Goal: Transaction & Acquisition: Book appointment/travel/reservation

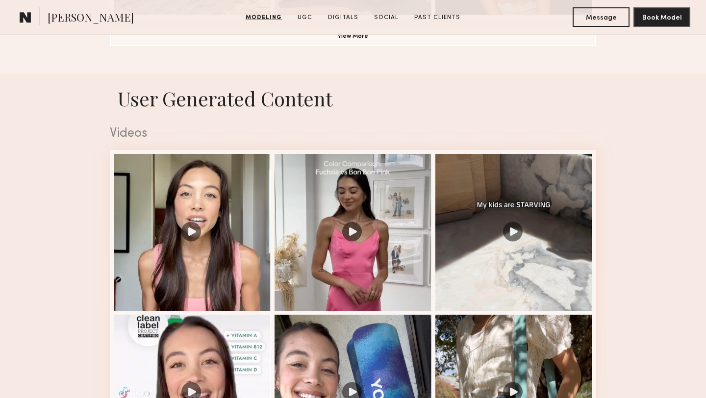
scroll to position [972, 0]
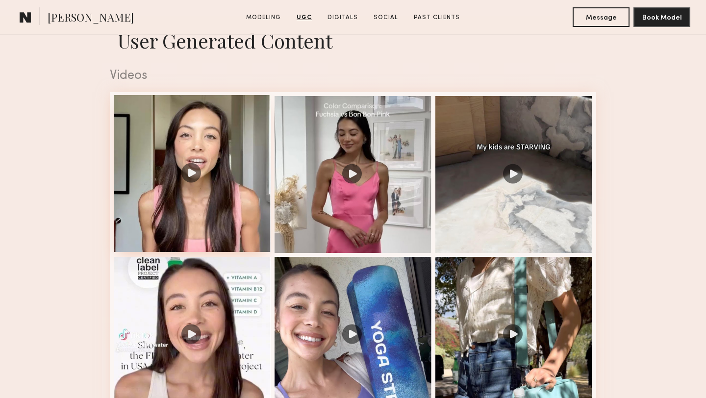
click at [216, 228] on div at bounding box center [192, 173] width 157 height 157
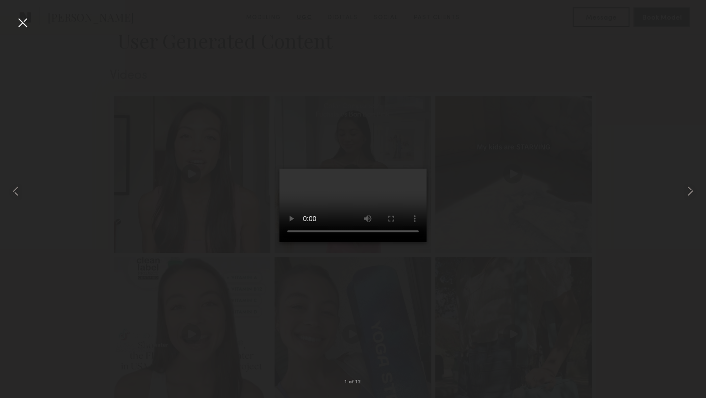
click at [22, 25] on div at bounding box center [23, 23] width 16 height 16
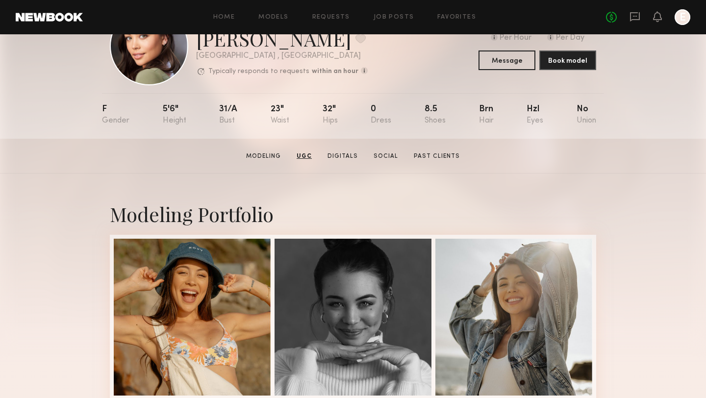
scroll to position [0, 0]
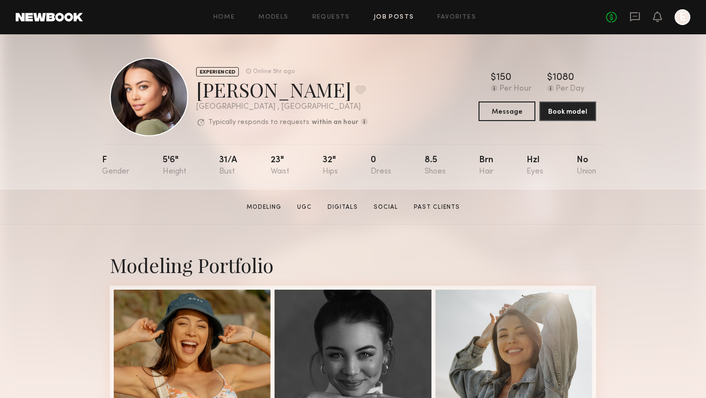
click at [391, 17] on link "Job Posts" at bounding box center [394, 17] width 41 height 6
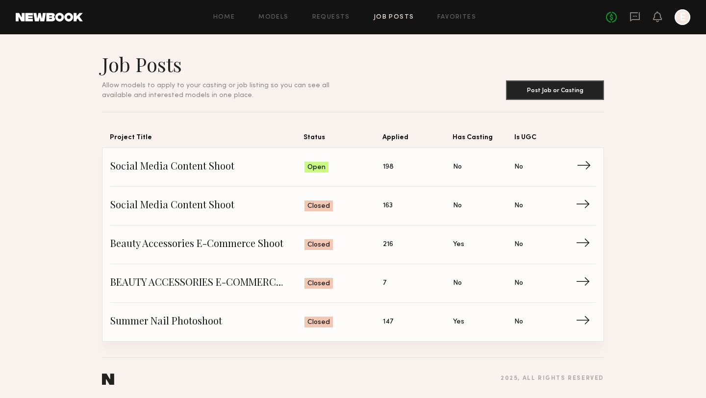
click at [329, 171] on span "Status: Open" at bounding box center [343, 167] width 79 height 15
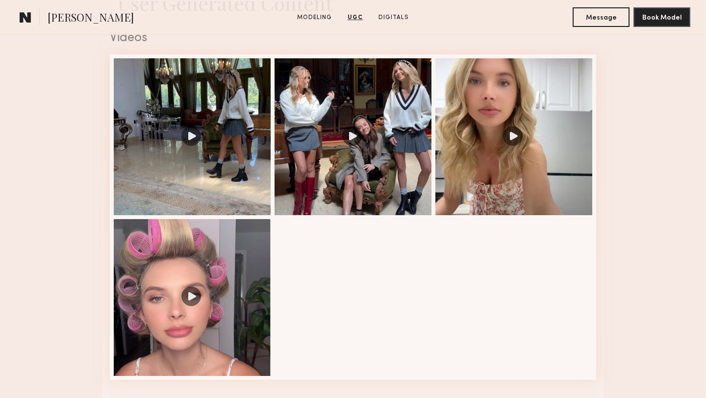
scroll to position [1018, 0]
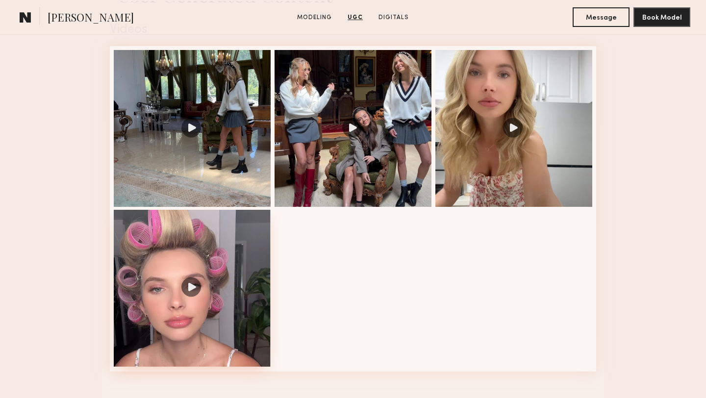
click at [227, 265] on div at bounding box center [192, 288] width 157 height 157
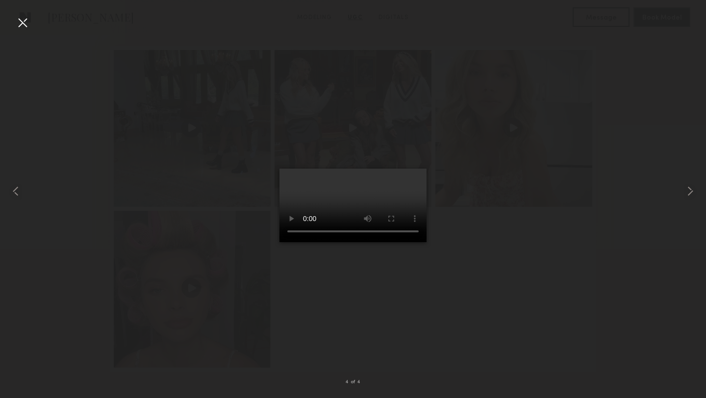
click at [20, 21] on div at bounding box center [23, 23] width 16 height 16
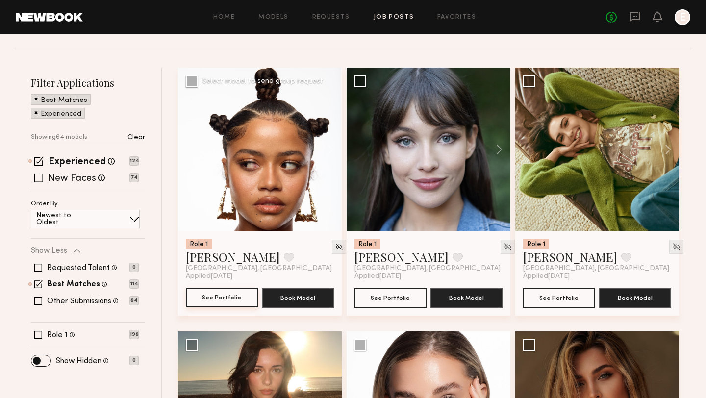
scroll to position [85, 0]
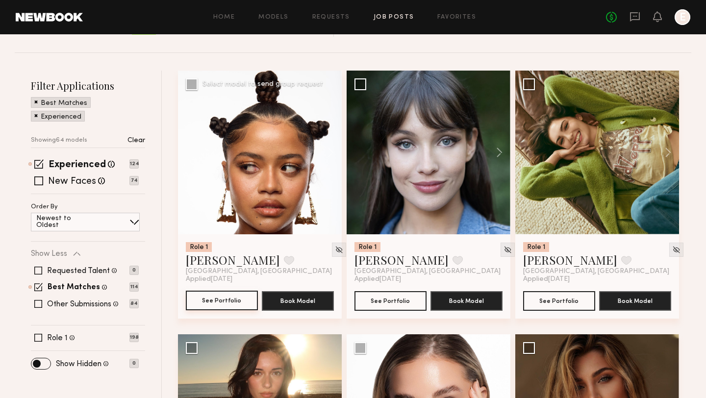
click at [207, 303] on button "See Portfolio" at bounding box center [222, 301] width 72 height 20
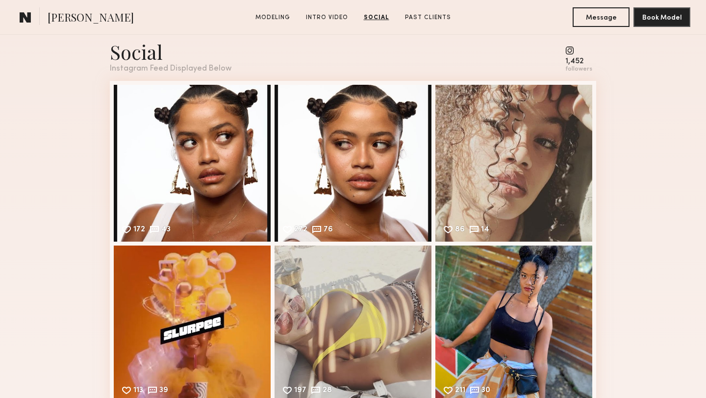
scroll to position [1130, 0]
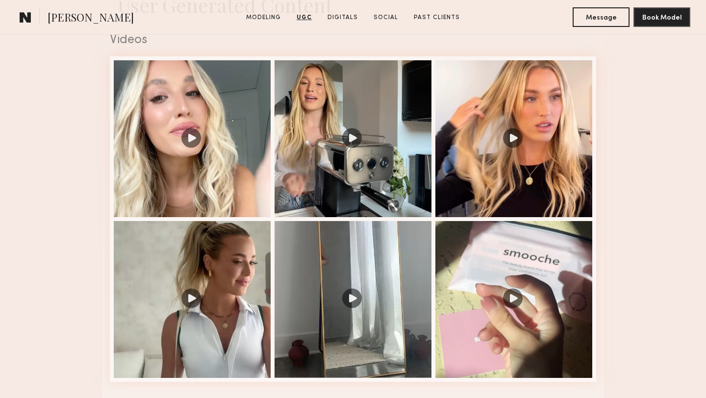
scroll to position [1011, 0]
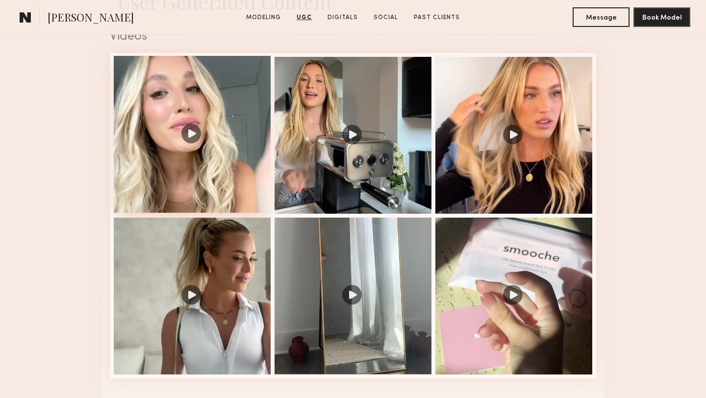
click at [183, 165] on div at bounding box center [192, 134] width 157 height 157
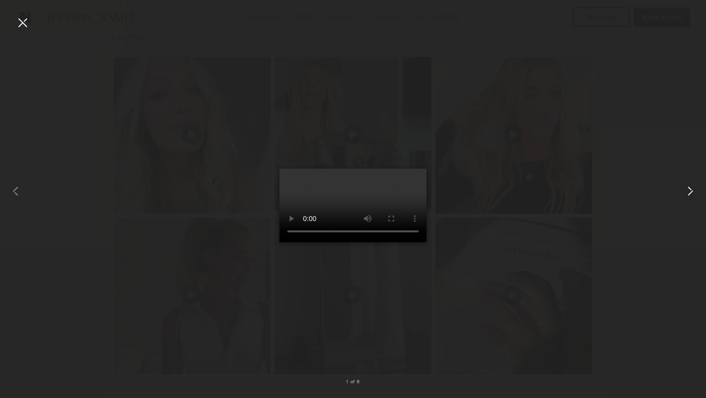
click at [688, 195] on common-icon at bounding box center [690, 191] width 16 height 16
click at [21, 21] on div at bounding box center [23, 23] width 16 height 16
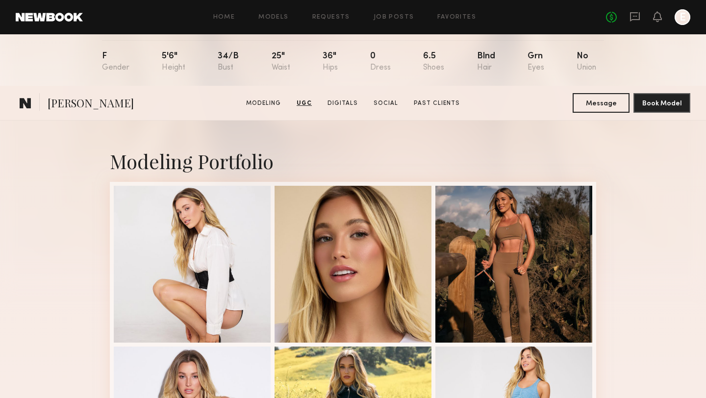
scroll to position [0, 0]
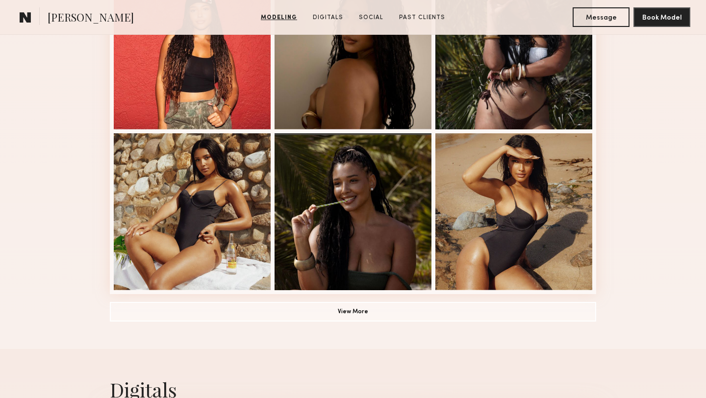
scroll to position [639, 0]
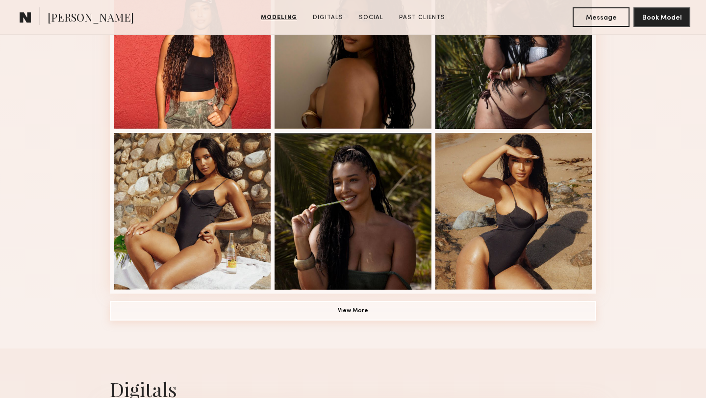
click at [244, 310] on button "View More" at bounding box center [353, 311] width 486 height 20
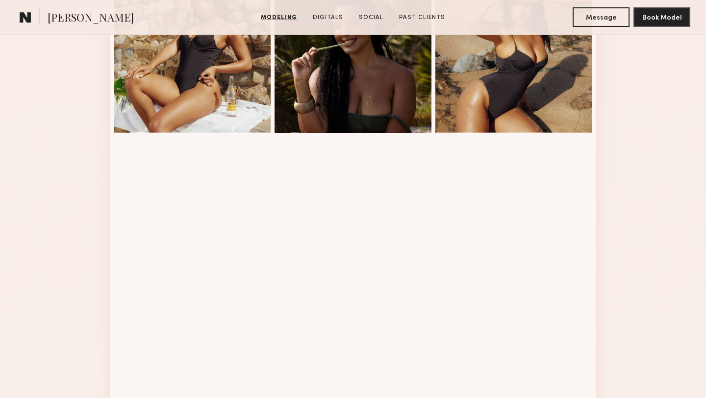
scroll to position [794, 0]
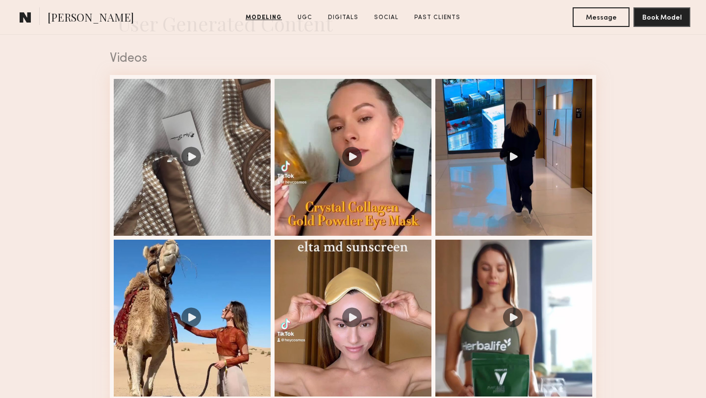
scroll to position [830, 0]
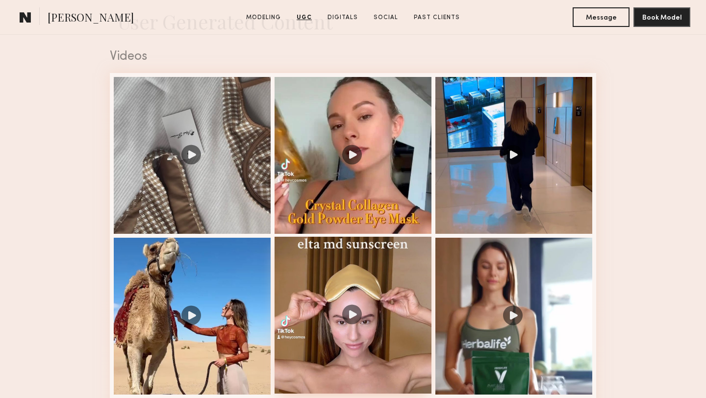
click at [325, 271] on div at bounding box center [352, 315] width 157 height 157
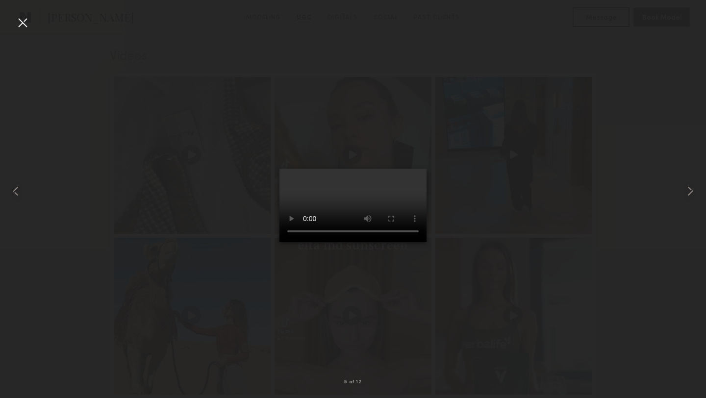
click at [19, 21] on div at bounding box center [23, 23] width 16 height 16
